Goal: Task Accomplishment & Management: Complete application form

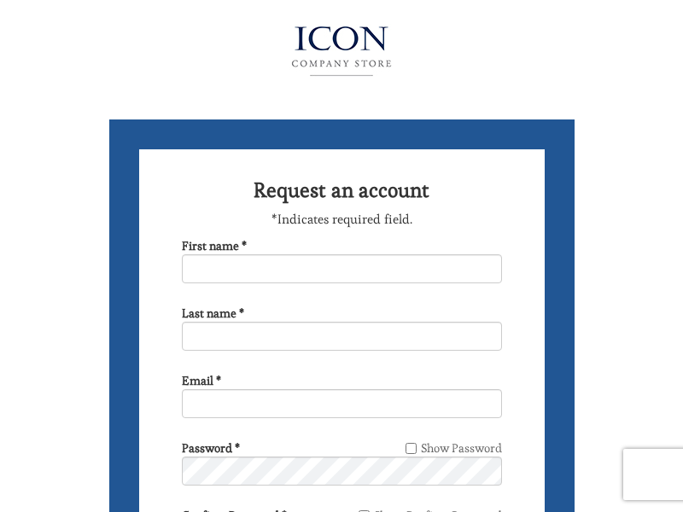
click at [341, 47] on img at bounding box center [341, 51] width 186 height 68
